Goal: Information Seeking & Learning: Learn about a topic

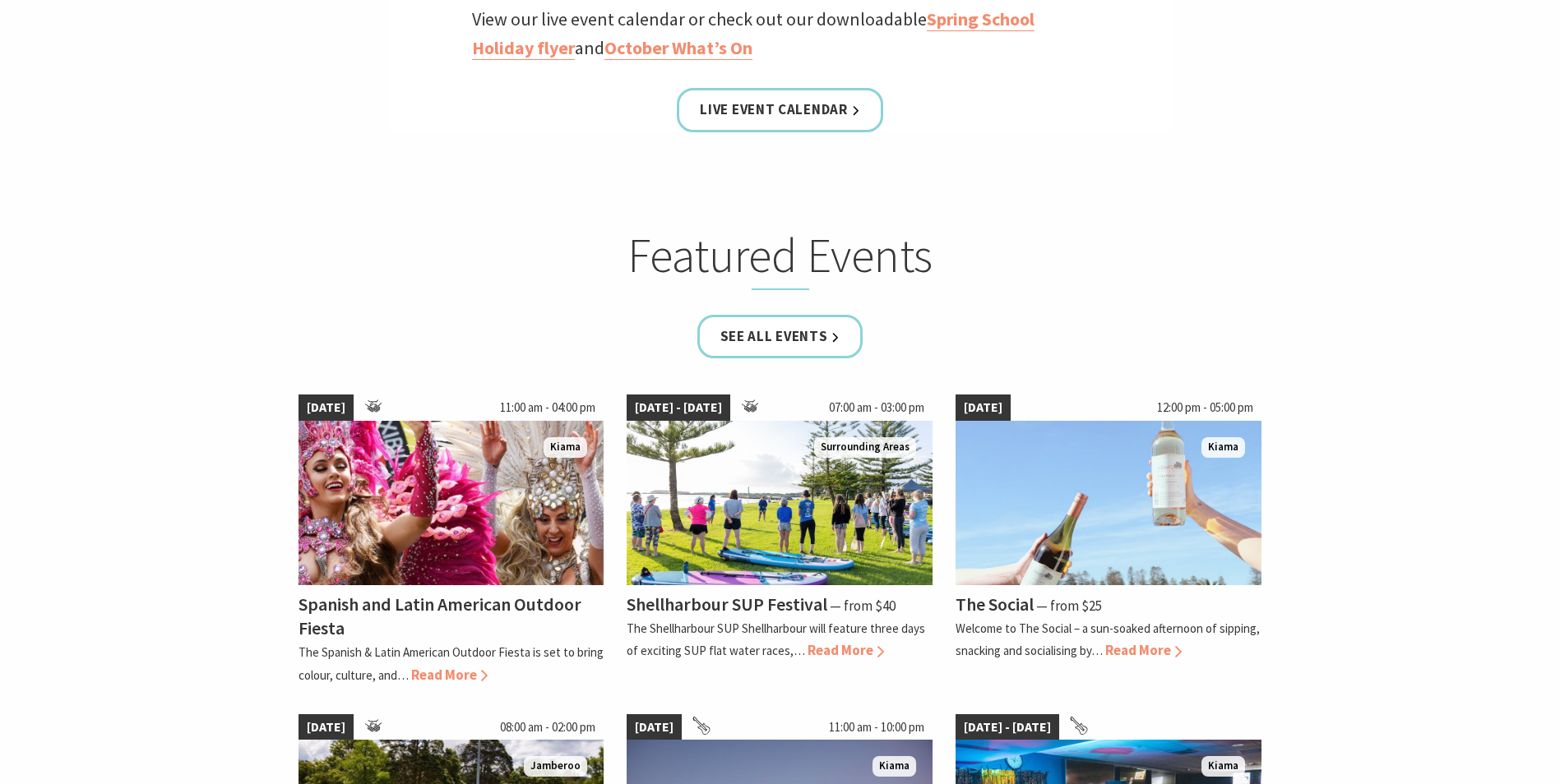
scroll to position [986, 0]
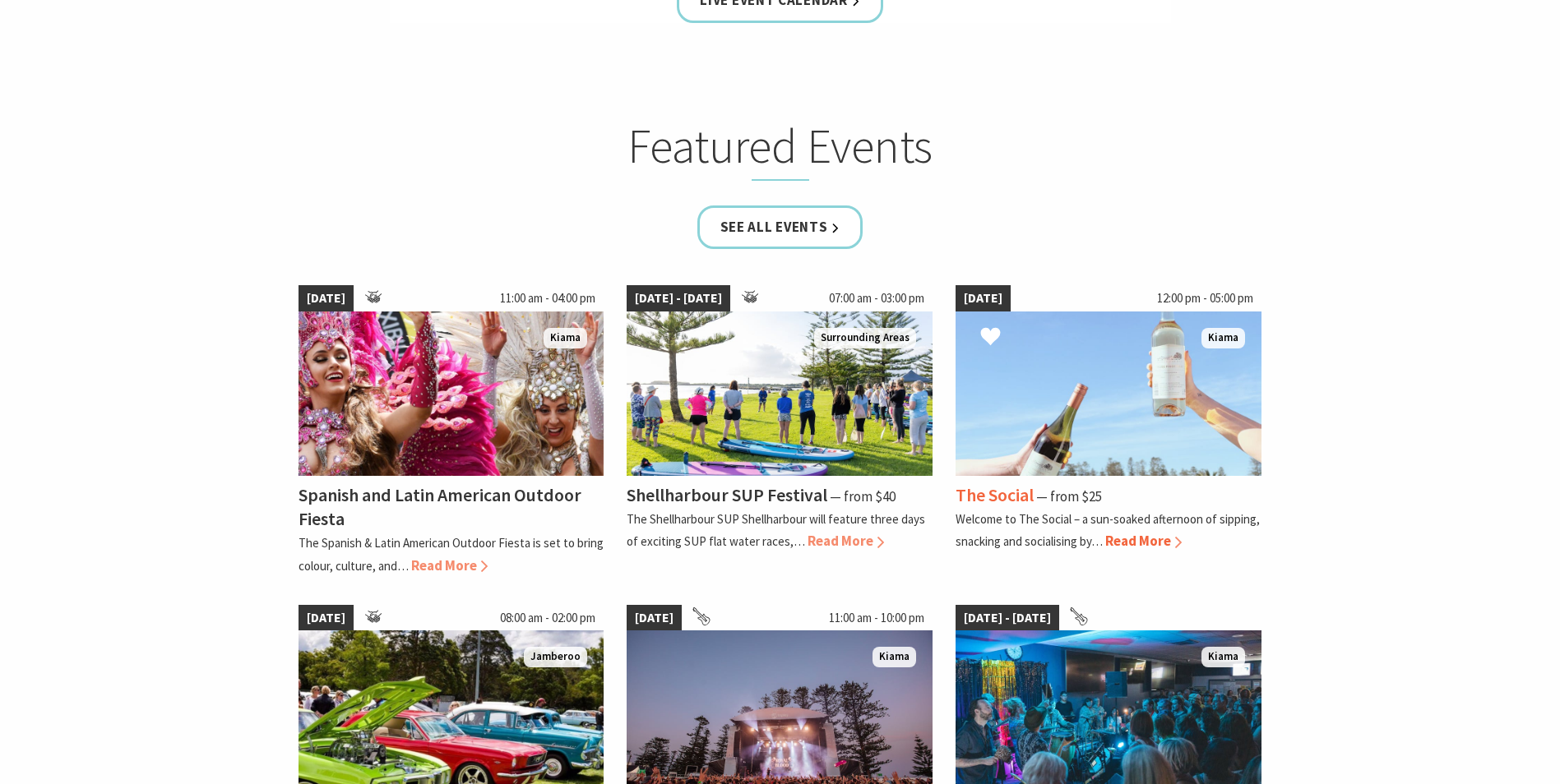
click at [1152, 541] on span "Read More" at bounding box center [1142, 541] width 76 height 18
